Goal: Task Accomplishment & Management: Manage account settings

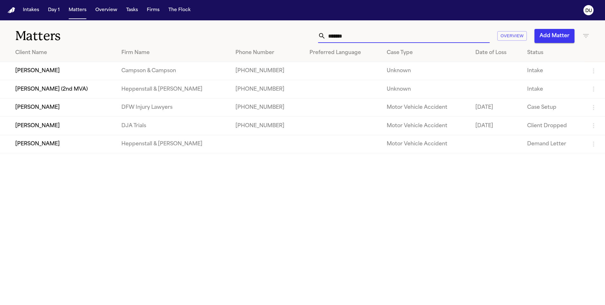
drag, startPoint x: 359, startPoint y: 36, endPoint x: 321, endPoint y: 39, distance: 38.3
click at [321, 39] on div "*******" at bounding box center [404, 36] width 172 height 14
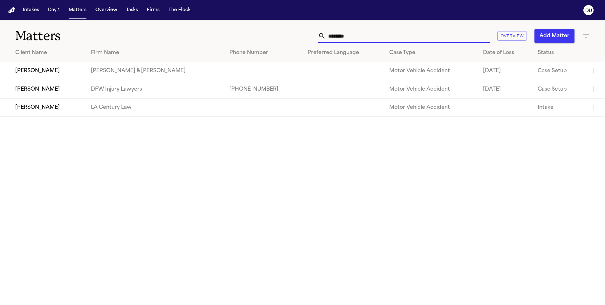
type input "*******"
click at [165, 96] on td "DFW Injury Lawyers" at bounding box center [155, 89] width 139 height 18
click at [252, 91] on td "[PHONE_NUMBER]" at bounding box center [263, 89] width 78 height 18
click at [70, 92] on td "[PERSON_NAME]" at bounding box center [43, 89] width 86 height 18
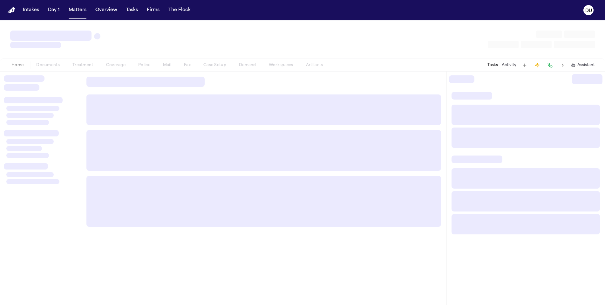
click at [70, 92] on div at bounding box center [40, 84] width 73 height 18
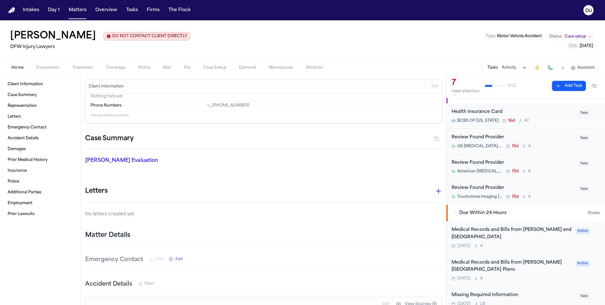
scroll to position [42, 0]
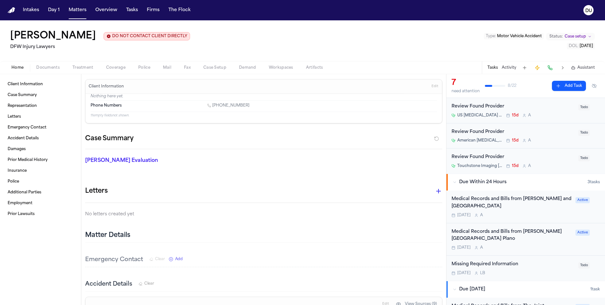
click at [513, 204] on div "Medical Records and Bills from [PERSON_NAME] and [GEOGRAPHIC_DATA]" at bounding box center [511, 202] width 120 height 15
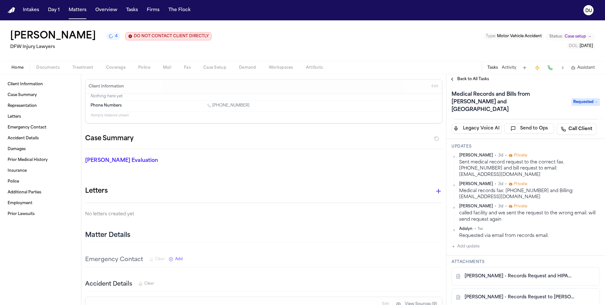
scroll to position [43, 0]
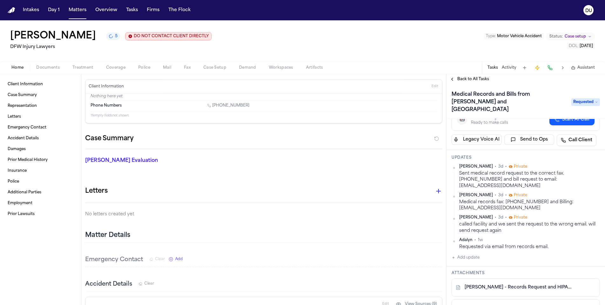
click at [84, 70] on span "Treatment" at bounding box center [82, 67] width 21 height 5
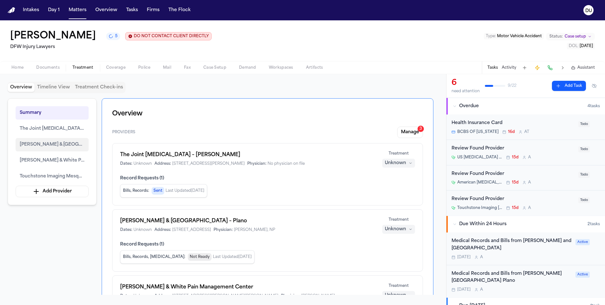
click at [50, 151] on button "[PERSON_NAME] & [GEOGRAPHIC_DATA] – Plano" at bounding box center [52, 144] width 73 height 13
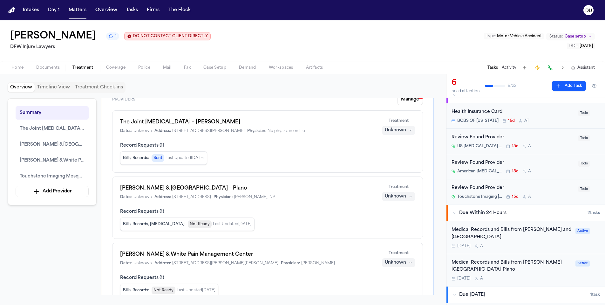
scroll to position [42, 0]
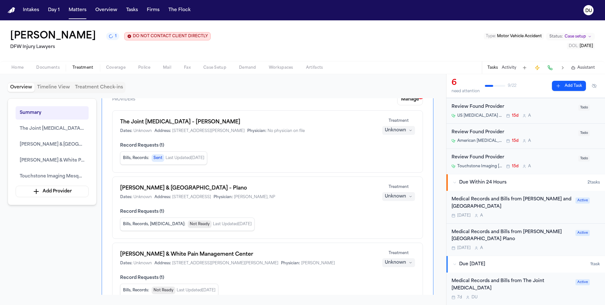
click at [505, 206] on div "Medical Records and Bills from [PERSON_NAME] and [GEOGRAPHIC_DATA]" at bounding box center [511, 203] width 120 height 15
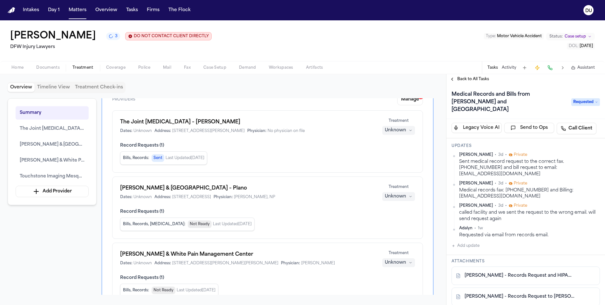
scroll to position [54, 0]
click at [456, 243] on button "Add update" at bounding box center [465, 247] width 28 height 8
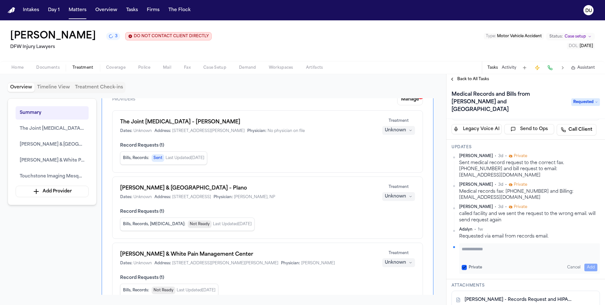
click at [496, 246] on textarea "Add your update" at bounding box center [530, 252] width 136 height 13
type textarea "**********"
click at [585, 263] on button "Add" at bounding box center [590, 267] width 13 height 8
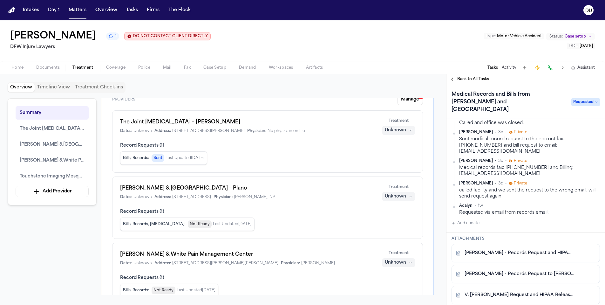
scroll to position [84, 0]
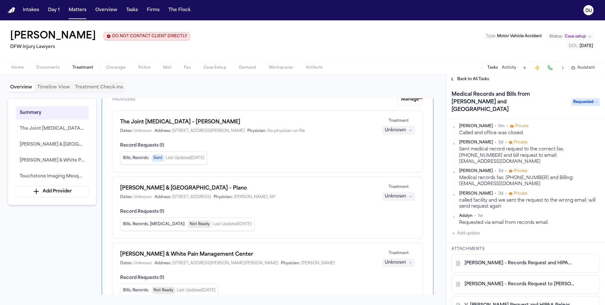
click at [471, 81] on span "Back to All Tasks" at bounding box center [473, 79] width 32 height 5
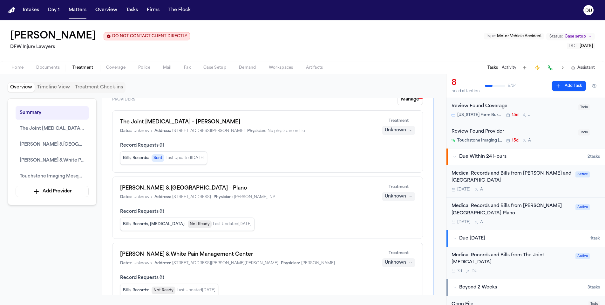
scroll to position [169, 0]
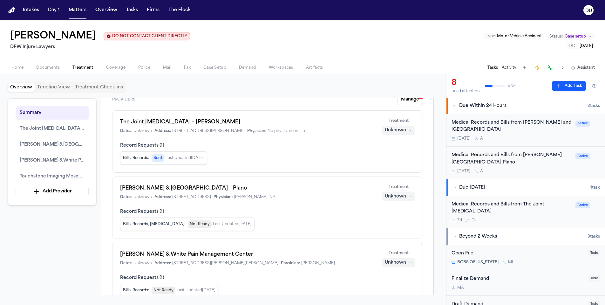
click at [505, 159] on div "Medical Records and Bills from [PERSON_NAME][GEOGRAPHIC_DATA] Plano" at bounding box center [511, 159] width 120 height 15
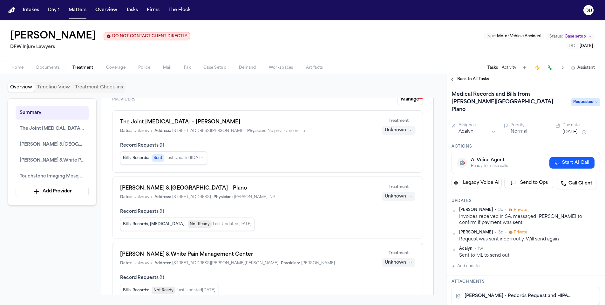
click at [463, 82] on span "Back to All Tasks" at bounding box center [473, 79] width 32 height 5
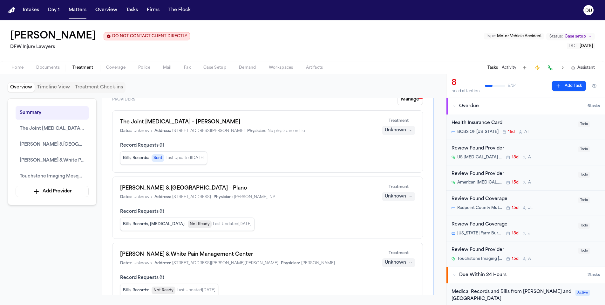
click at [9, 9] on img "Home" at bounding box center [12, 10] width 8 height 6
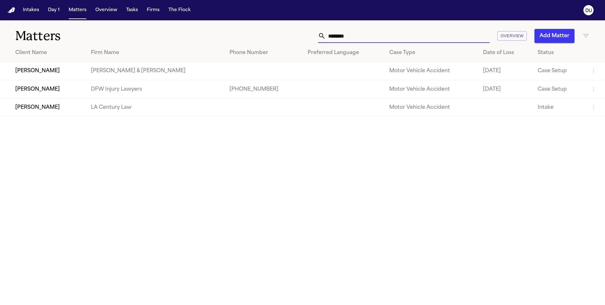
drag, startPoint x: 329, startPoint y: 38, endPoint x: 302, endPoint y: 37, distance: 27.0
click at [302, 37] on div "******* Overview Add Matter" at bounding box center [385, 36] width 407 height 14
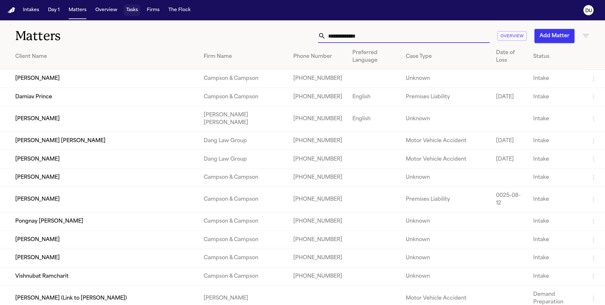
click at [137, 11] on button "Tasks" at bounding box center [132, 9] width 17 height 11
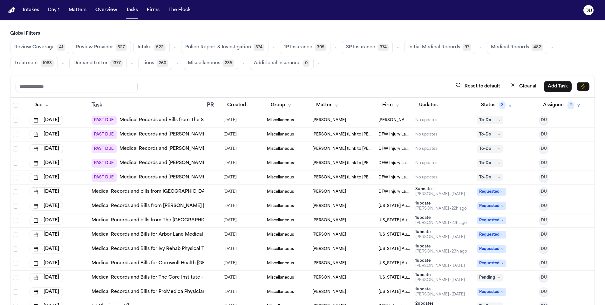
click at [192, 121] on link "Medical Records and Bills from The Surgery Center at [GEOGRAPHIC_DATA] (Follow …" at bounding box center [219, 120] width 200 height 6
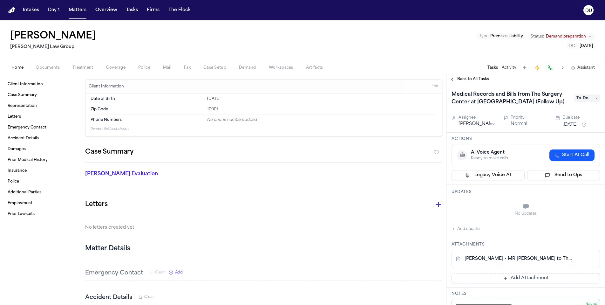
click at [517, 260] on link "D. Santana - MR Request to The Surgery Center at Doral - 2.25.25" at bounding box center [519, 258] width 110 height 6
click at [461, 230] on button "Add update" at bounding box center [465, 229] width 28 height 8
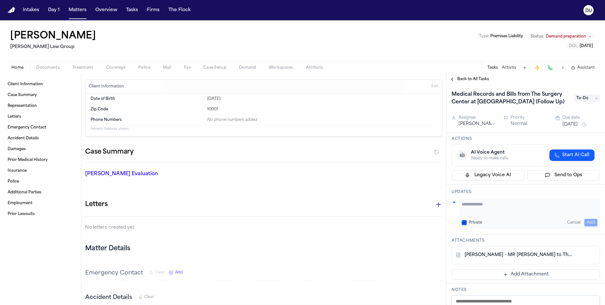
click at [472, 209] on textarea "Add your update" at bounding box center [530, 207] width 136 height 13
drag, startPoint x: 583, startPoint y: 204, endPoint x: 587, endPoint y: 204, distance: 4.1
click at [587, 204] on textarea "**********" at bounding box center [527, 207] width 131 height 13
type textarea "**********"
click at [589, 221] on button "Add" at bounding box center [590, 223] width 13 height 8
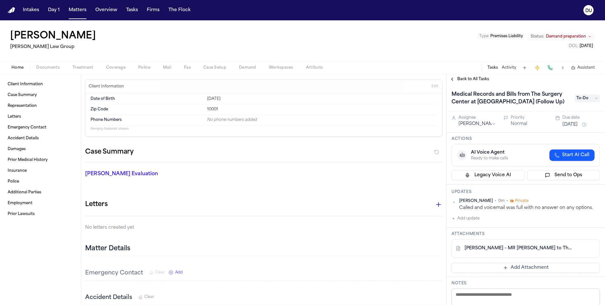
click at [572, 125] on button "[DATE]" at bounding box center [569, 124] width 15 height 6
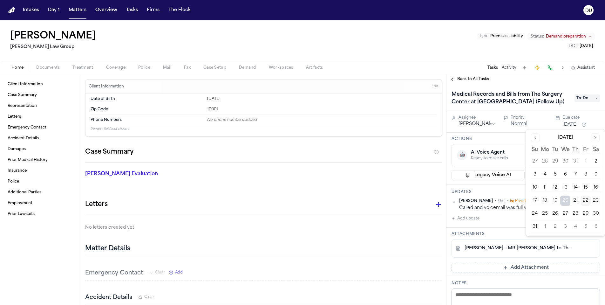
click at [544, 213] on button "25" at bounding box center [545, 213] width 10 height 10
click at [544, 214] on button "25" at bounding box center [545, 213] width 10 height 10
click at [504, 220] on div "Daniela Uribe • 0m • Private Called and voicemail was full with no answer on an…" at bounding box center [525, 210] width 148 height 24
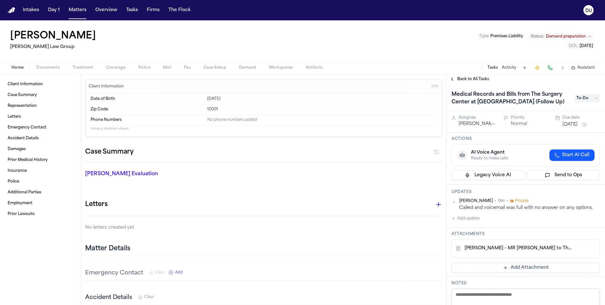
click at [458, 78] on span "Back to All Tasks" at bounding box center [473, 79] width 32 height 5
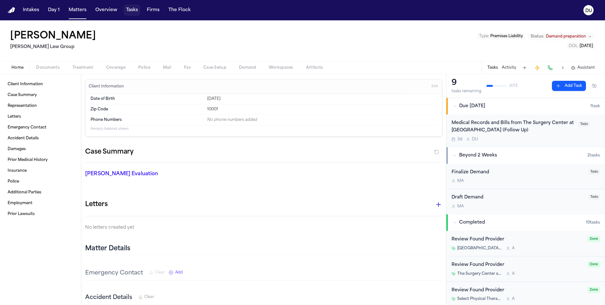
click at [135, 10] on button "Tasks" at bounding box center [132, 9] width 17 height 11
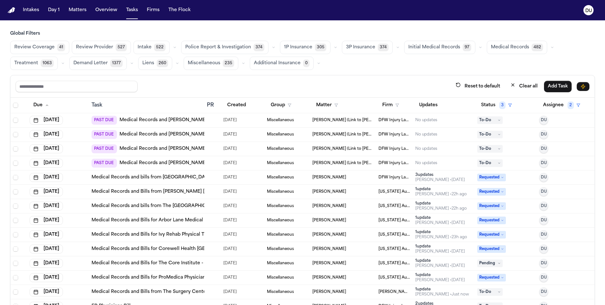
click at [183, 120] on link "Medical Records and [PERSON_NAME] with Affidavit from Prime Diagnostic Imaging …" at bounding box center [228, 120] width 219 height 6
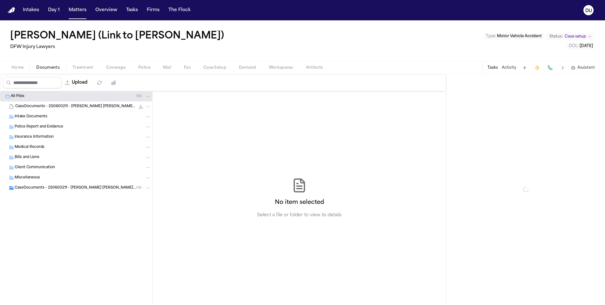
click at [49, 66] on span "Documents" at bounding box center [48, 67] width 24 height 5
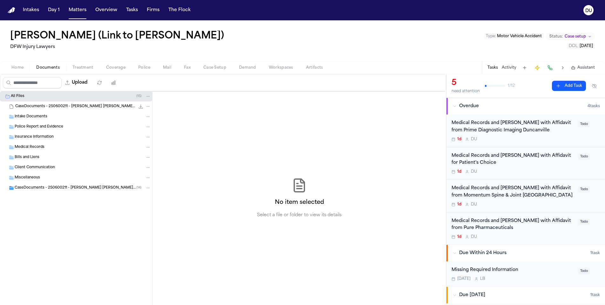
click at [20, 68] on span "Home" at bounding box center [17, 67] width 12 height 5
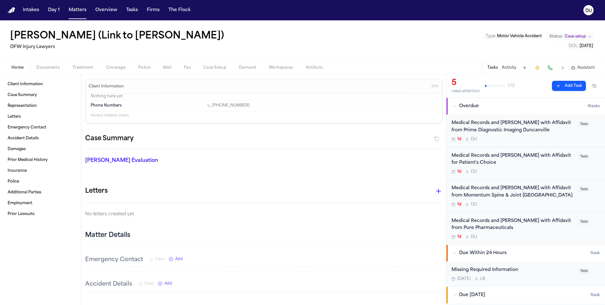
click at [88, 66] on span "Treatment" at bounding box center [82, 67] width 21 height 5
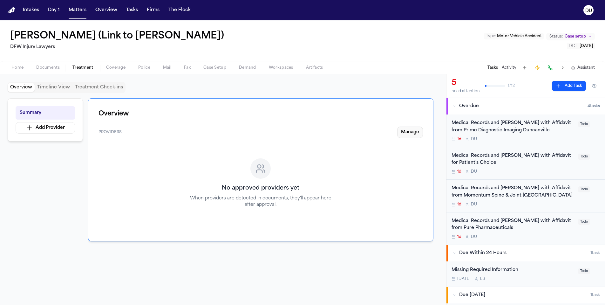
click at [409, 129] on button "Manage" at bounding box center [410, 131] width 26 height 11
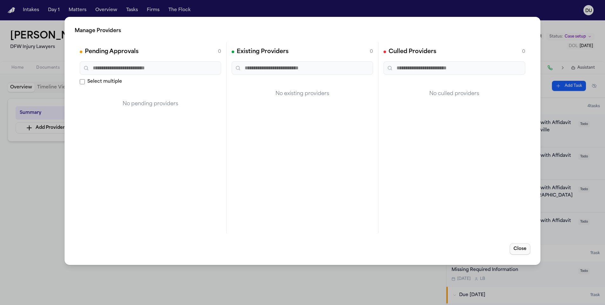
click at [520, 248] on button "Close" at bounding box center [520, 248] width 21 height 11
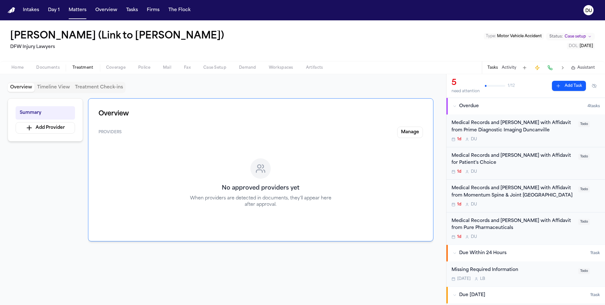
click at [56, 70] on span "Documents" at bounding box center [48, 67] width 24 height 5
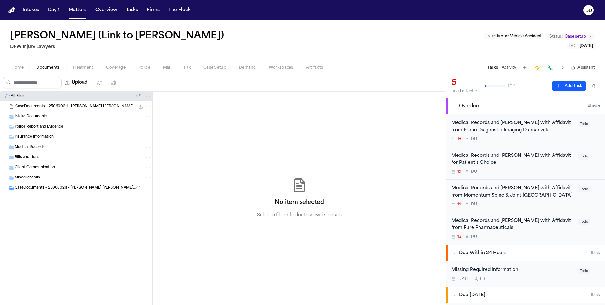
click at [24, 145] on span "Medical Records" at bounding box center [30, 147] width 30 height 5
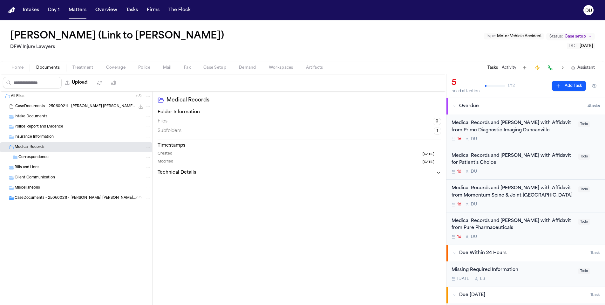
click at [25, 156] on span "Correspondence" at bounding box center [33, 157] width 30 height 5
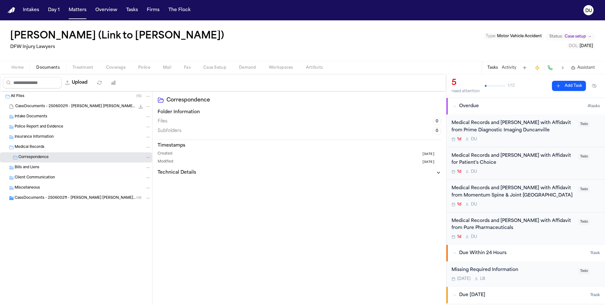
click at [29, 197] on span "CaseDocuments - 250600211 - Thorpe v. Starks 20250806201512 (unzipped)" at bounding box center [76, 197] width 122 height 5
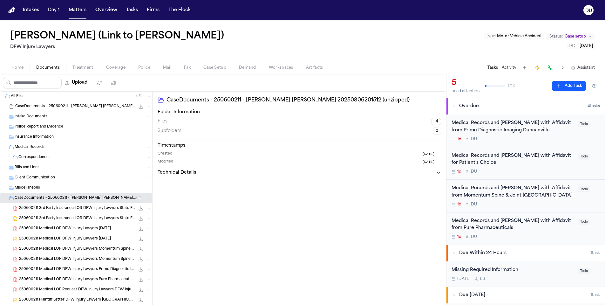
scroll to position [55, 0]
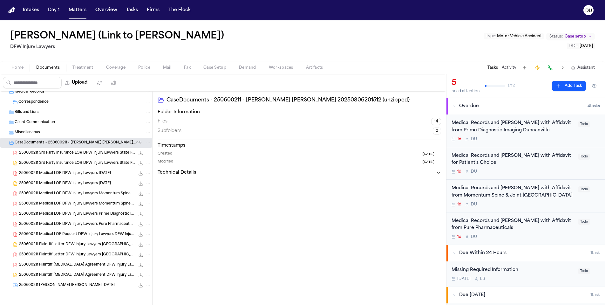
click at [88, 242] on span "250600211 Plaintiff Letter DFW Injury Lawyers Thorpe, Monica 06-16-2025" at bounding box center [77, 244] width 116 height 5
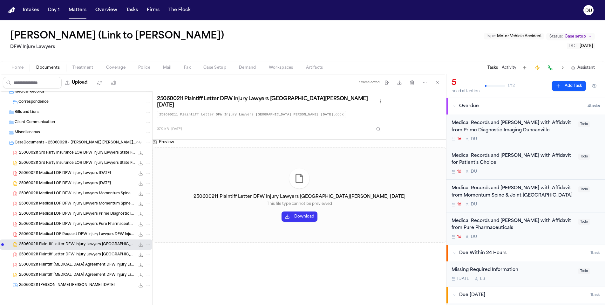
click at [67, 225] on span "250600211 Medical LOP DFW Injury Lawyers Pure Pharmaceuticals 06-19-2025" at bounding box center [77, 223] width 116 height 5
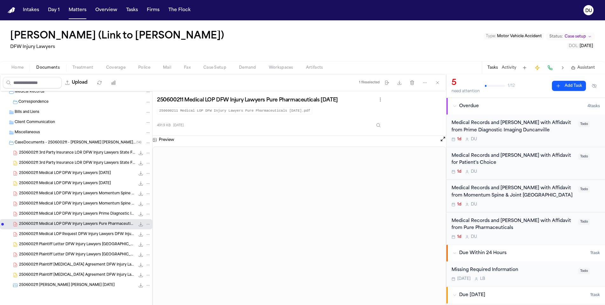
click at [71, 214] on span "250600211 Medical LOP DFW Injury Lawyers Prime Diagnostic Imaging - Duncanville…" at bounding box center [77, 213] width 116 height 5
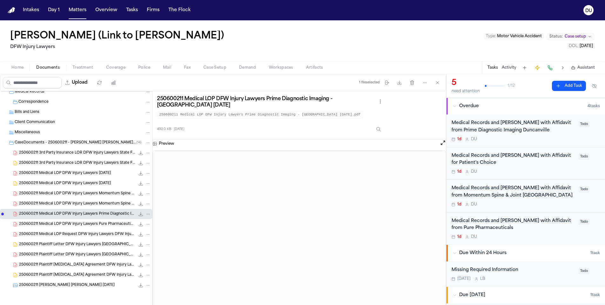
click at [67, 264] on span "250600211 Plaintiff Retainer Agreement DFW Injury Lawyers 06-16-2025" at bounding box center [77, 264] width 116 height 5
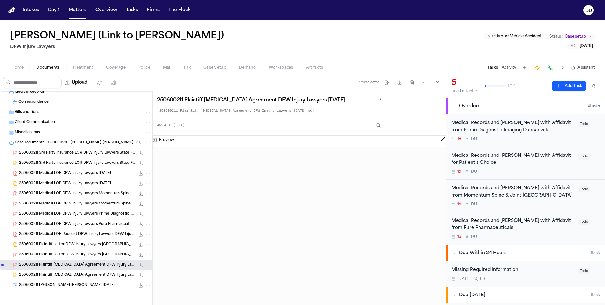
click at [66, 286] on span "250600211 Thorpe, Monica Cano, Evelyn 06-19-2025" at bounding box center [67, 284] width 96 height 5
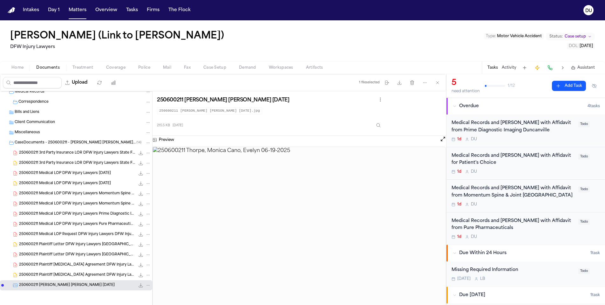
click at [66, 275] on span "250600211 Plaintiff Retainer Agreement DFW Injury Lawyers 06-16-2025" at bounding box center [77, 274] width 116 height 5
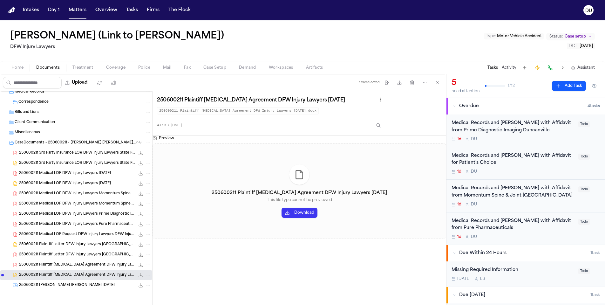
click at [76, 234] on span "250600211 Medical LOP Request DFW Injury Lawyers DFW Injury Lawyers 06-19-2025" at bounding box center [77, 234] width 116 height 5
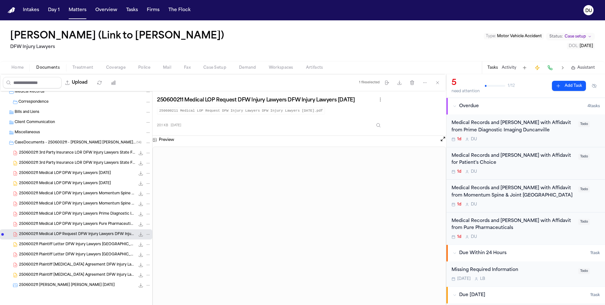
click at [83, 152] on span "250600211 3rd Party Insurance LOR DFW Injury Lawyers State Farm Insurance 06-19…" at bounding box center [77, 152] width 116 height 5
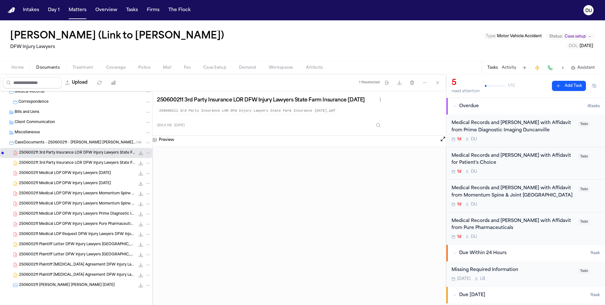
click at [60, 160] on span "250600211 3rd Party Insurance LOR DFW Injury Lawyers State Farm Insurance 06-19…" at bounding box center [77, 162] width 116 height 5
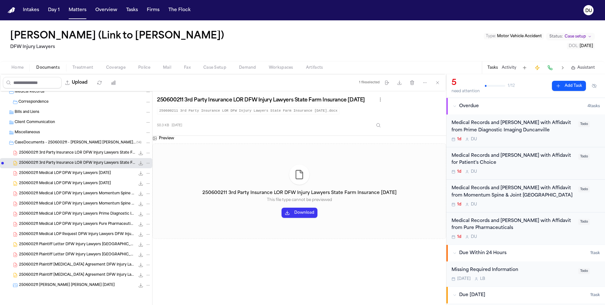
click at [65, 176] on div "250600211 Medical LOP DFW Injury Lawyers 06-17-2025 313.9 KB • PDF" at bounding box center [85, 173] width 132 height 6
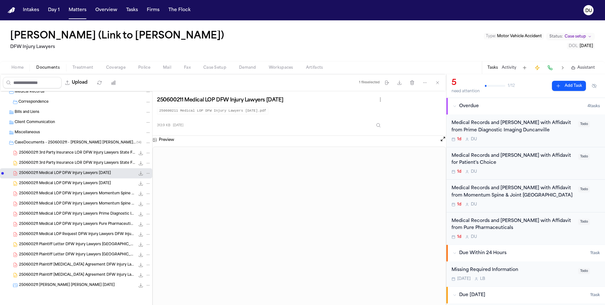
click at [71, 186] on div "250600211 Medical LOP DFW Injury Lawyers 06-17-2025 265.4 KB • DOCX" at bounding box center [76, 183] width 152 height 10
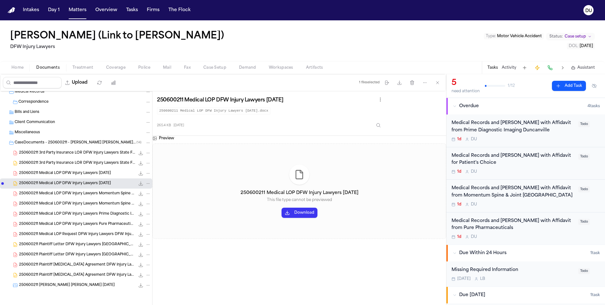
click at [76, 215] on span "250600211 Medical LOP DFW Injury Lawyers Prime Diagnostic Imaging - Duncanville…" at bounding box center [77, 213] width 116 height 5
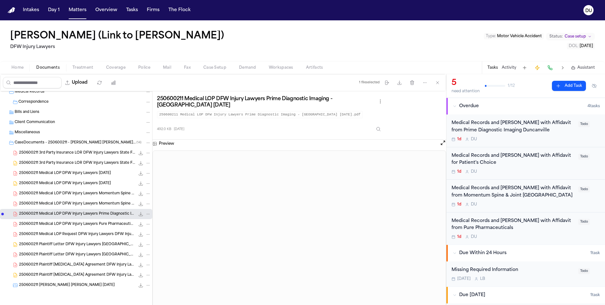
click at [76, 227] on div "250600211 Medical LOP DFW Injury Lawyers Pure Pharmaceuticals 06-19-2025 491.9 …" at bounding box center [85, 224] width 132 height 6
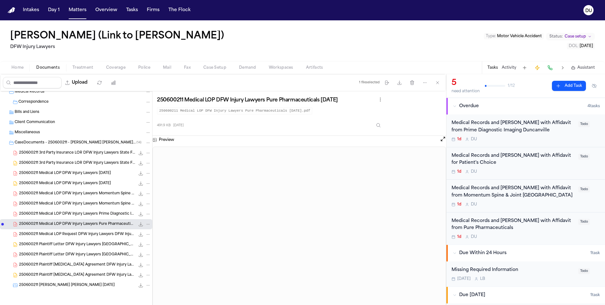
click at [75, 240] on div "250600211 Plaintiff Letter DFW Injury Lawyers Thorpe, Monica 06-16-2025 37.9 KB…" at bounding box center [76, 244] width 152 height 10
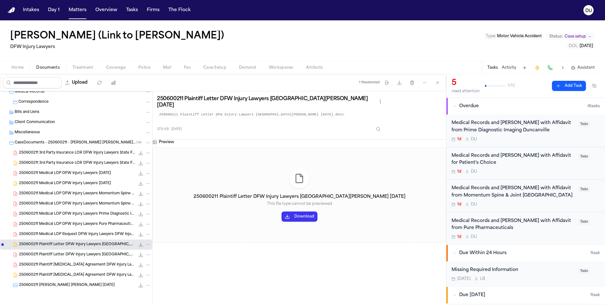
click at [77, 267] on span "250600211 Plaintiff Retainer Agreement DFW Injury Lawyers 06-16-2025" at bounding box center [77, 264] width 116 height 5
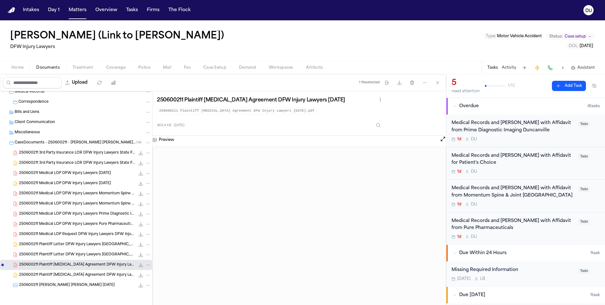
click at [68, 276] on span "250600211 Plaintiff Retainer Agreement DFW Injury Lawyers 06-16-2025" at bounding box center [77, 274] width 116 height 5
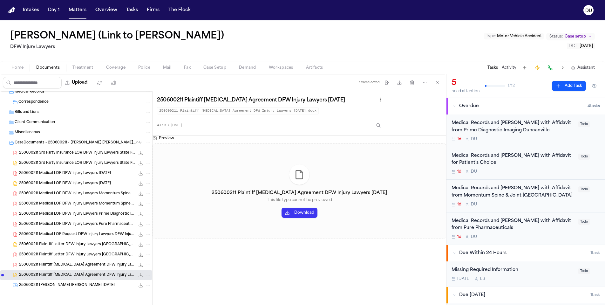
click at [75, 286] on span "250600211 Thorpe, Monica Cano, Evelyn 06-19-2025" at bounding box center [67, 284] width 96 height 5
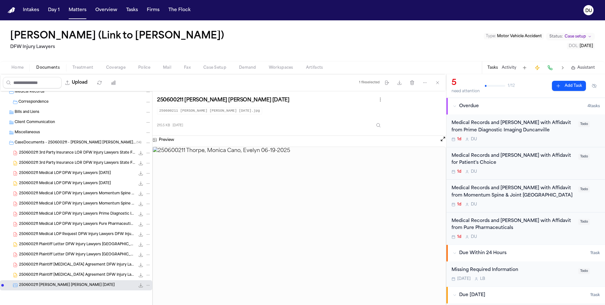
click at [81, 274] on span "250600211 Plaintiff Retainer Agreement DFW Injury Lawyers 06-16-2025" at bounding box center [77, 274] width 116 height 5
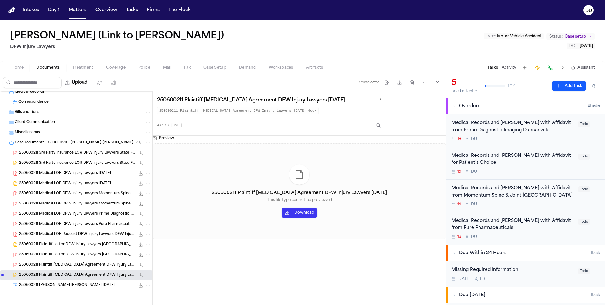
click at [297, 212] on button "Download" at bounding box center [299, 212] width 36 height 10
click at [479, 128] on div "Medical Records and [PERSON_NAME] with Affidavit from Prime Diagnostic Imaging …" at bounding box center [512, 126] width 123 height 15
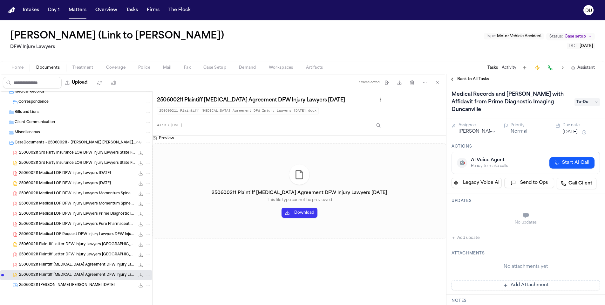
click at [467, 234] on button "Add update" at bounding box center [465, 238] width 28 height 8
click at [505, 210] on textarea "Add your update" at bounding box center [530, 216] width 136 height 13
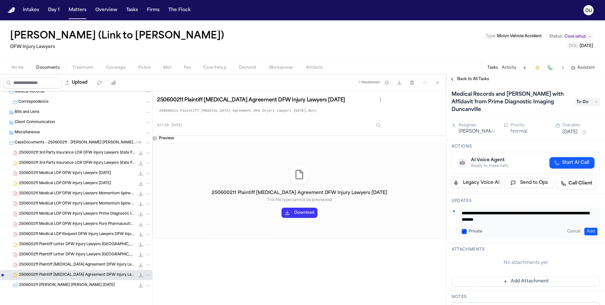
type textarea "**********"
click at [89, 284] on span "250600211 Thorpe, Monica Cano, Evelyn 06-19-2025" at bounding box center [67, 284] width 96 height 5
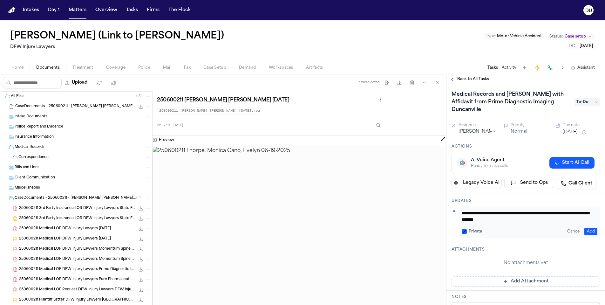
click at [73, 105] on span "CaseDocuments - 250600211 - Thorpe v. Starks 20250806201512.zip" at bounding box center [75, 106] width 120 height 5
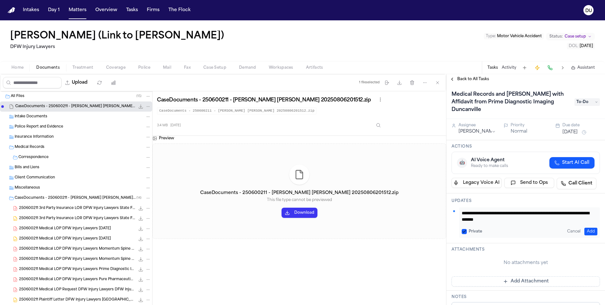
click at [308, 212] on button "Download" at bounding box center [299, 212] width 36 height 10
click at [585, 227] on button "Add" at bounding box center [590, 231] width 13 height 8
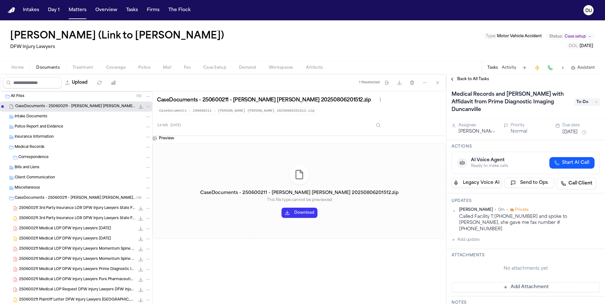
click at [39, 118] on span "Intake Documents" at bounding box center [31, 116] width 33 height 5
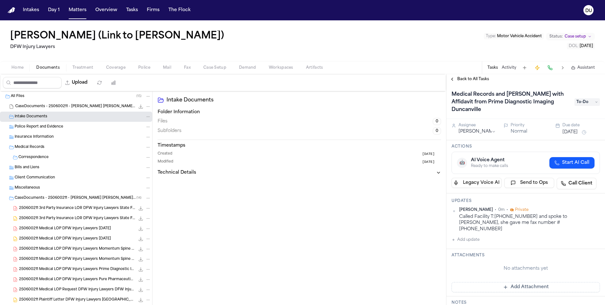
click at [41, 129] on span "Police Report and Evidence" at bounding box center [39, 126] width 49 height 5
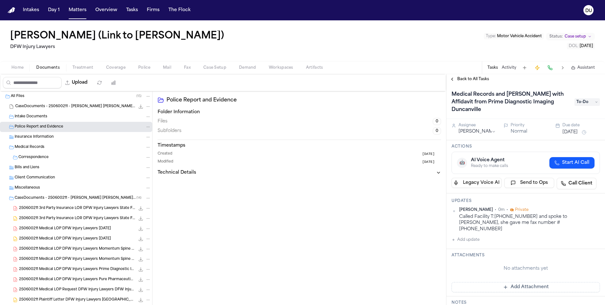
click at [39, 137] on span "Insurance Information" at bounding box center [34, 136] width 39 height 5
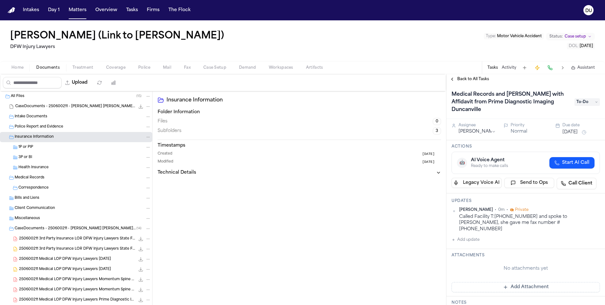
click at [34, 179] on span "Medical Records" at bounding box center [30, 177] width 30 height 5
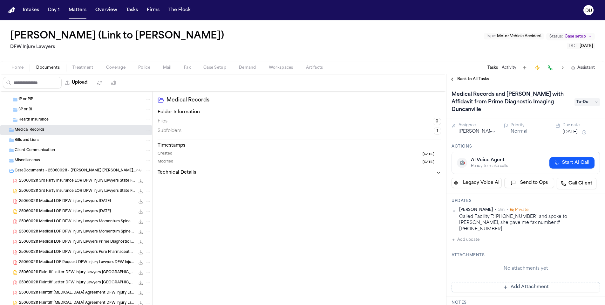
scroll to position [76, 0]
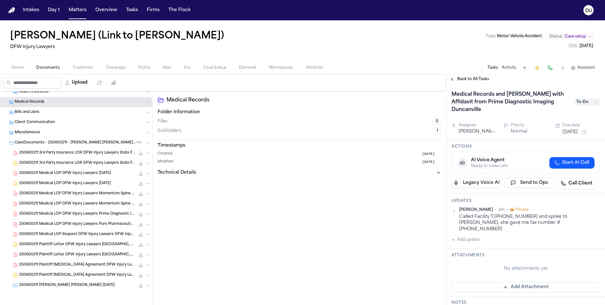
click at [86, 267] on span "250600211 Plaintiff Retainer Agreement DFW Injury Lawyers 06-16-2025" at bounding box center [77, 264] width 116 height 5
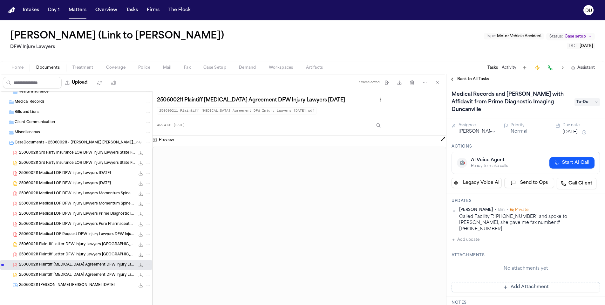
click at [19, 68] on span "Home" at bounding box center [17, 67] width 12 height 5
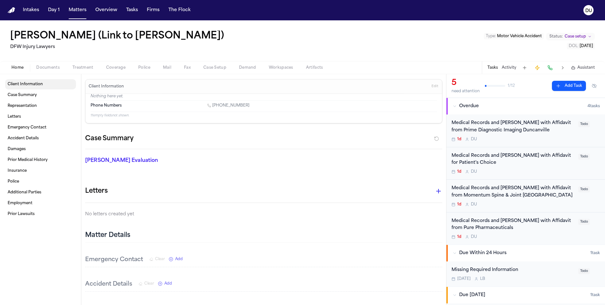
click at [28, 86] on span "Client Information" at bounding box center [25, 84] width 35 height 5
click at [12, 11] on img "Home" at bounding box center [12, 10] width 8 height 6
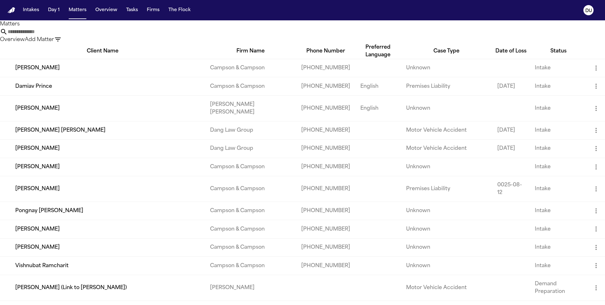
drag, startPoint x: 381, startPoint y: 34, endPoint x: 364, endPoint y: 37, distance: 17.8
click at [58, 36] on input "text" at bounding box center [33, 32] width 51 height 8
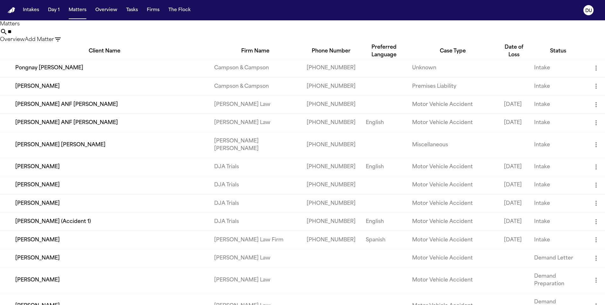
type input "*"
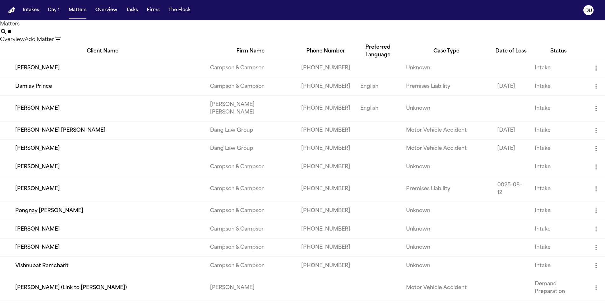
type input "*"
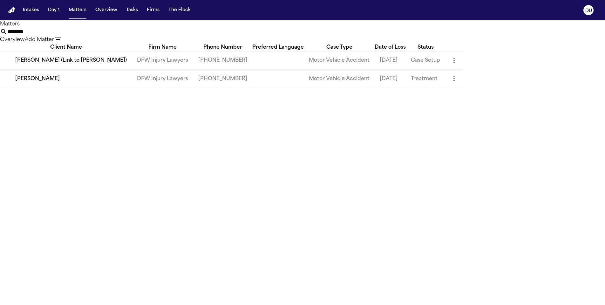
type input "********"
click at [132, 88] on td "[PERSON_NAME]" at bounding box center [66, 79] width 132 height 18
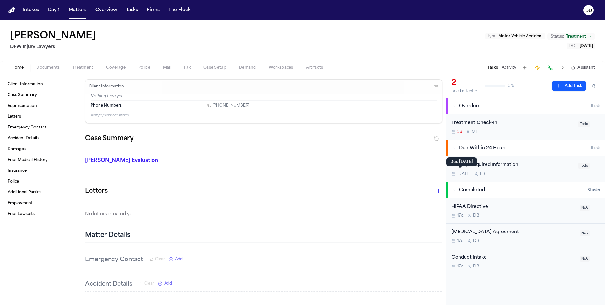
click at [8, 14] on nav "Intakes Day 1 Matters Overview Tasks Firms The Flock DU" at bounding box center [302, 10] width 605 height 20
click at [10, 10] on img "Home" at bounding box center [12, 10] width 8 height 6
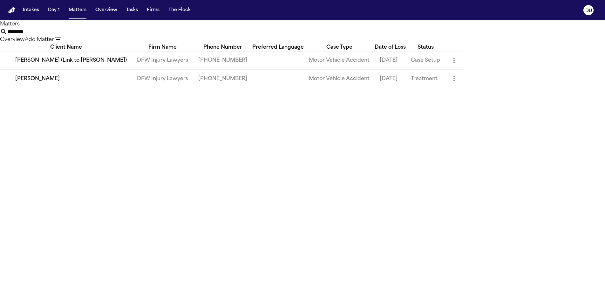
click at [58, 36] on input "********" at bounding box center [33, 32] width 51 height 8
drag, startPoint x: 335, startPoint y: 37, endPoint x: 328, endPoint y: 38, distance: 6.4
click at [58, 36] on input "********" at bounding box center [33, 32] width 51 height 8
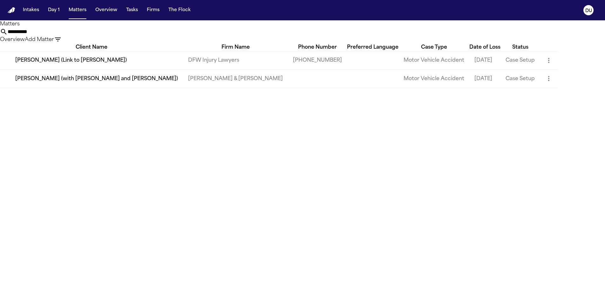
type input "**********"
click at [96, 69] on td "[PERSON_NAME] (Link to [PERSON_NAME])" at bounding box center [91, 60] width 183 height 18
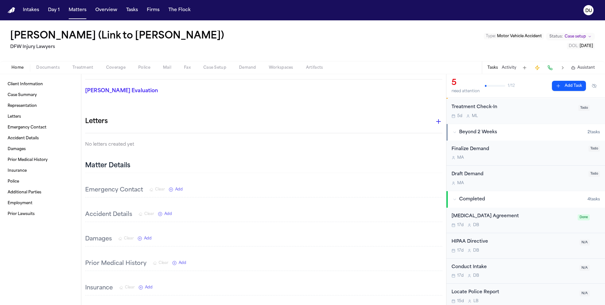
scroll to position [36, 0]
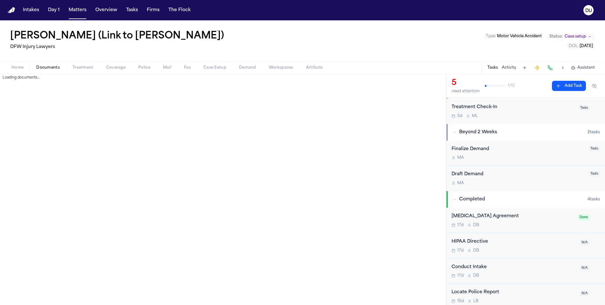
click at [53, 68] on span "Documents" at bounding box center [48, 67] width 24 height 5
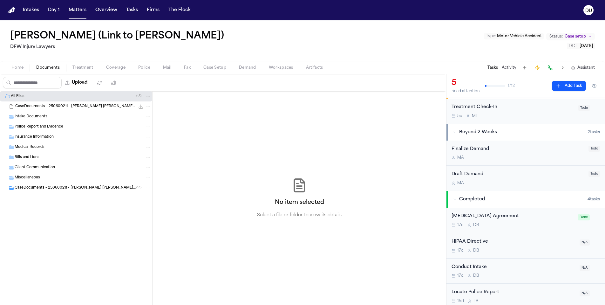
click at [91, 110] on div "CaseDocuments - 250600211 - Thorpe v. Starks 20250806201512.zip 3.4 MB • ZIP" at bounding box center [76, 106] width 152 height 10
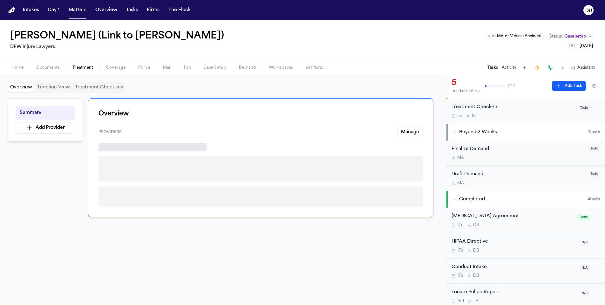
click at [83, 68] on span "Treatment" at bounding box center [82, 67] width 21 height 5
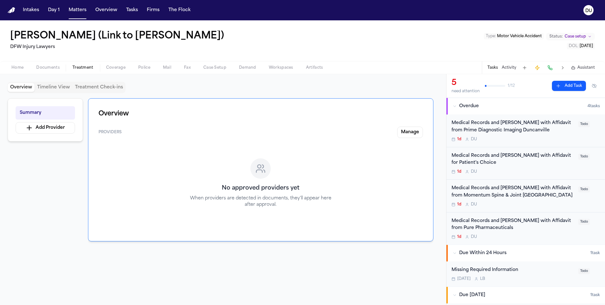
click at [511, 131] on div "Medical Records and [PERSON_NAME] with Affidavit from Prime Diagnostic Imaging …" at bounding box center [512, 126] width 123 height 15
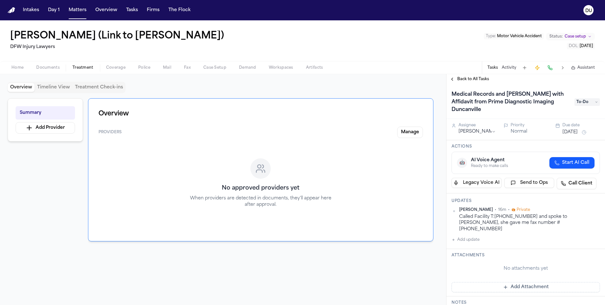
click at [578, 129] on button "[DATE]" at bounding box center [569, 132] width 15 height 6
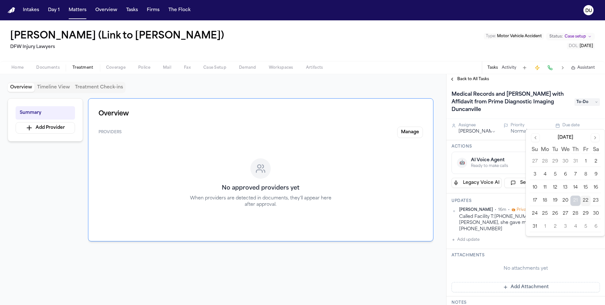
click at [578, 119] on div "Assignee Daniela Uribe Priority Normal Due date Aug 21, 2025" at bounding box center [525, 129] width 159 height 21
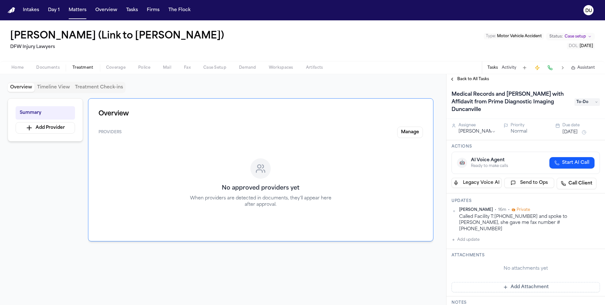
click at [584, 99] on span "To-Do" at bounding box center [586, 102] width 25 height 8
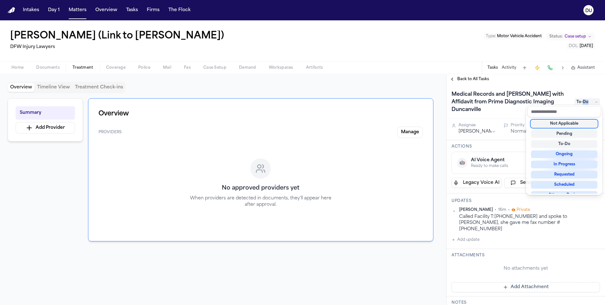
click at [584, 99] on span "To-Do" at bounding box center [586, 102] width 25 height 8
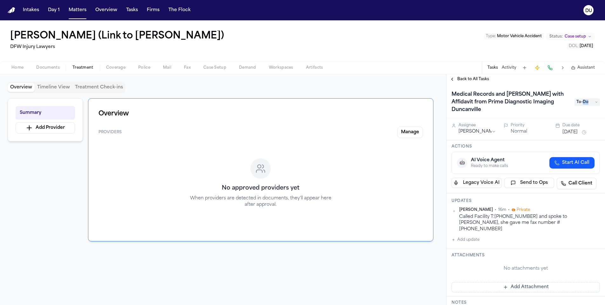
click at [586, 98] on span "To-Do" at bounding box center [586, 102] width 25 height 8
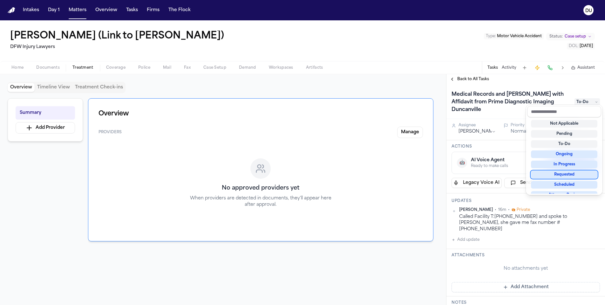
click at [564, 174] on div "Requested" at bounding box center [564, 175] width 66 height 8
click at [510, 140] on div "Medical Records and Bills with Affidavit from Prime Diagnostic Imaging Duncanvi…" at bounding box center [525, 194] width 159 height 220
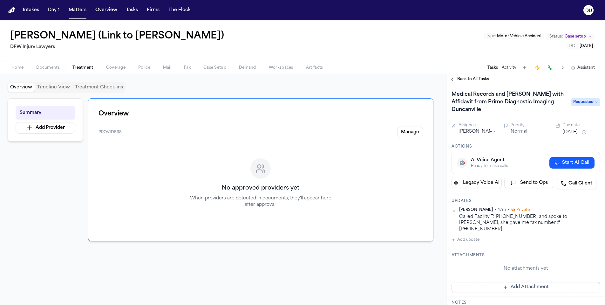
click at [578, 129] on button "[DATE]" at bounding box center [569, 132] width 15 height 6
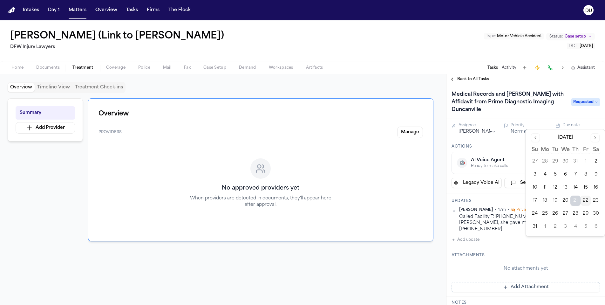
click at [554, 213] on button "26" at bounding box center [555, 213] width 10 height 10
click at [515, 253] on h3 "Attachments" at bounding box center [525, 255] width 148 height 5
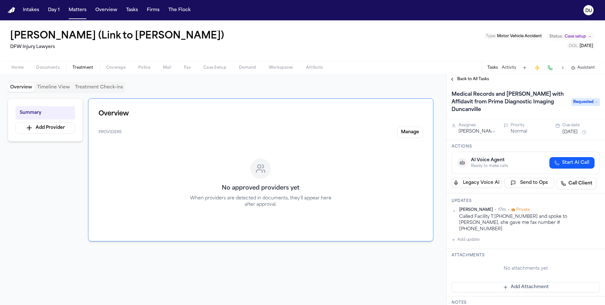
scroll to position [47, 0]
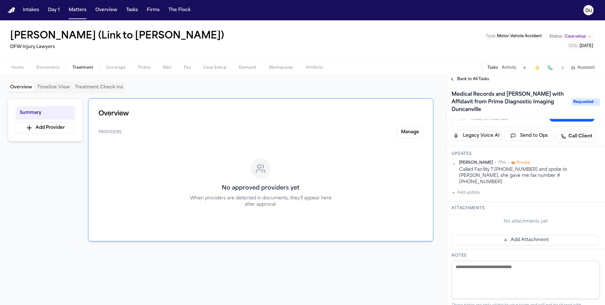
click at [528, 235] on button "Add Attachment" at bounding box center [525, 240] width 148 height 10
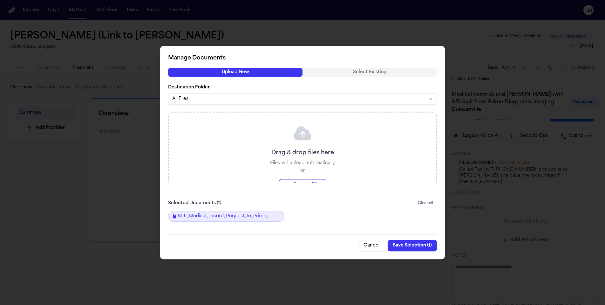
click at [415, 246] on button "Save Selection ( 1 )" at bounding box center [412, 245] width 49 height 11
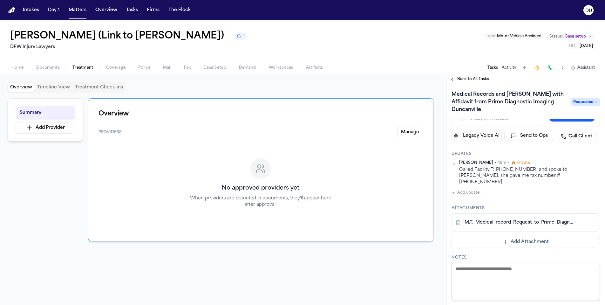
click at [476, 78] on span "Back to All Tasks" at bounding box center [473, 79] width 32 height 5
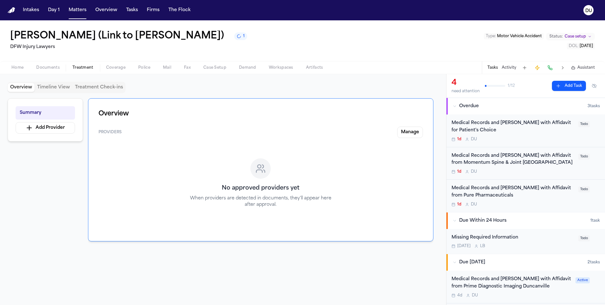
click at [503, 125] on div "Medical Records and [PERSON_NAME] with Affidavit for Patient's Choice" at bounding box center [512, 126] width 123 height 15
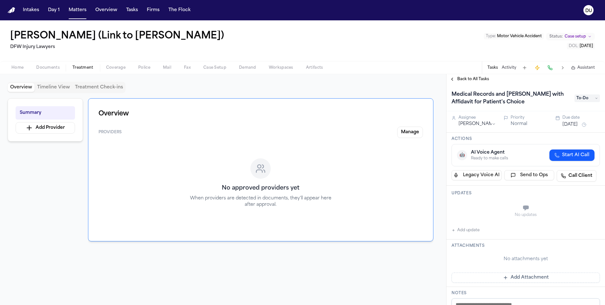
click at [477, 79] on span "Back to All Tasks" at bounding box center [473, 79] width 32 height 5
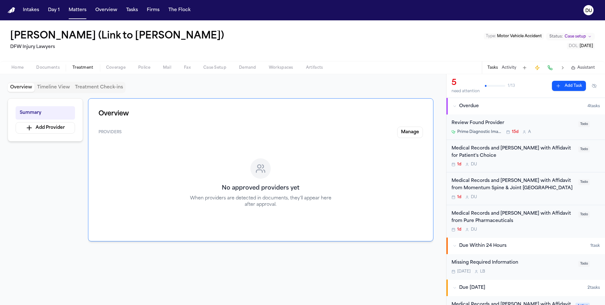
scroll to position [11, 0]
